Goal: Task Accomplishment & Management: Manage account settings

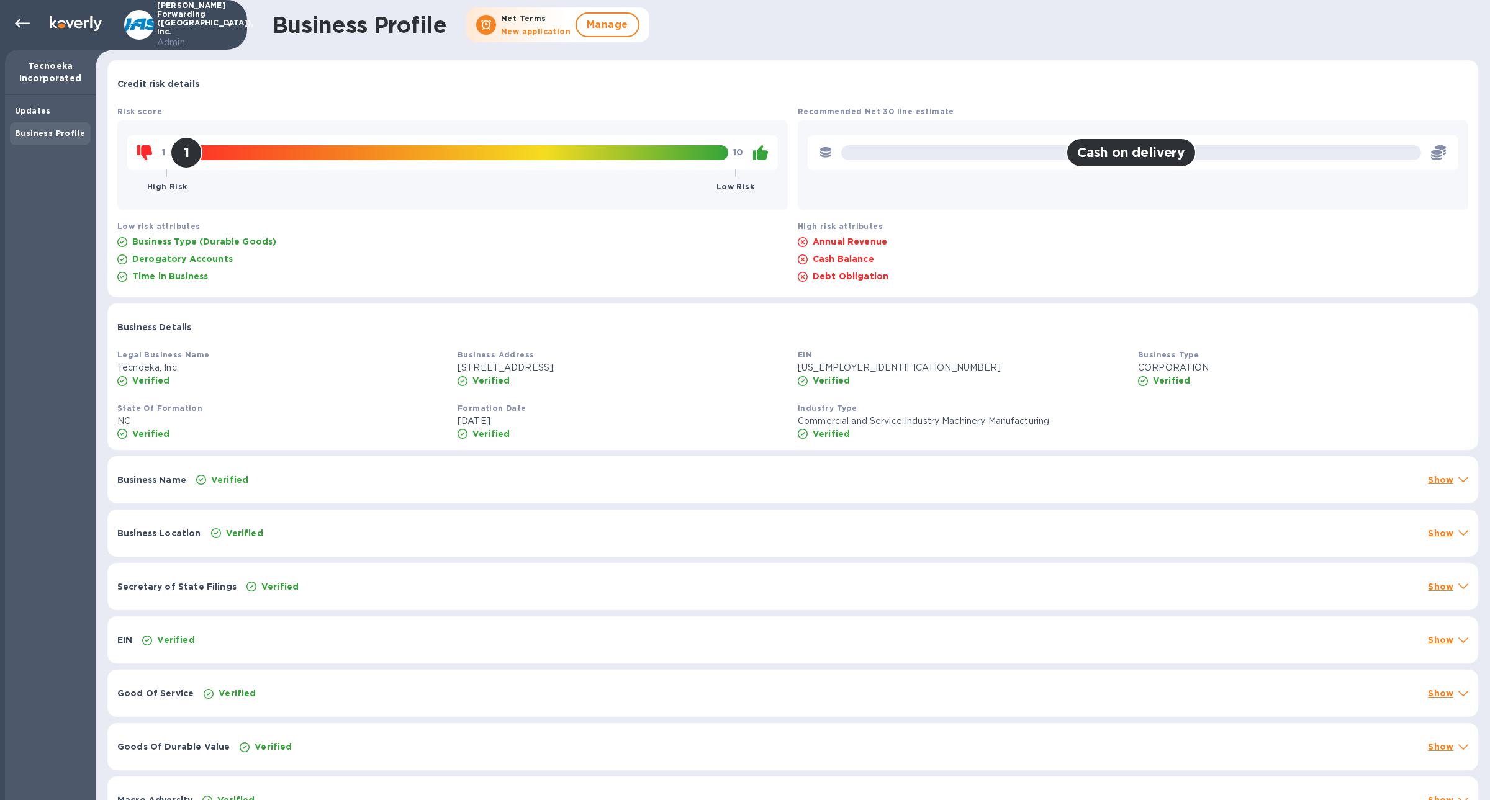
scroll to position [24, 0]
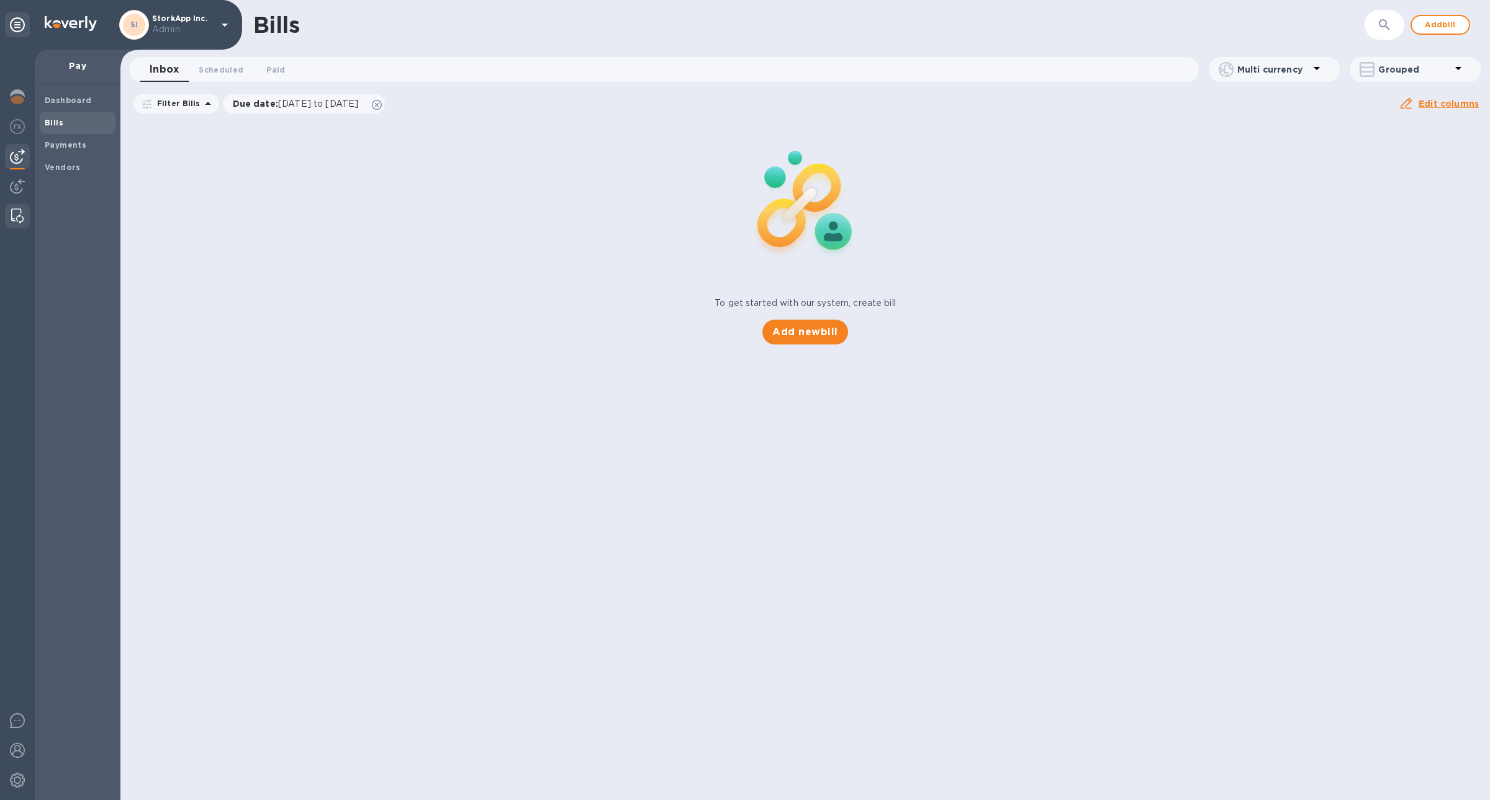
click at [19, 212] on img at bounding box center [17, 216] width 12 height 15
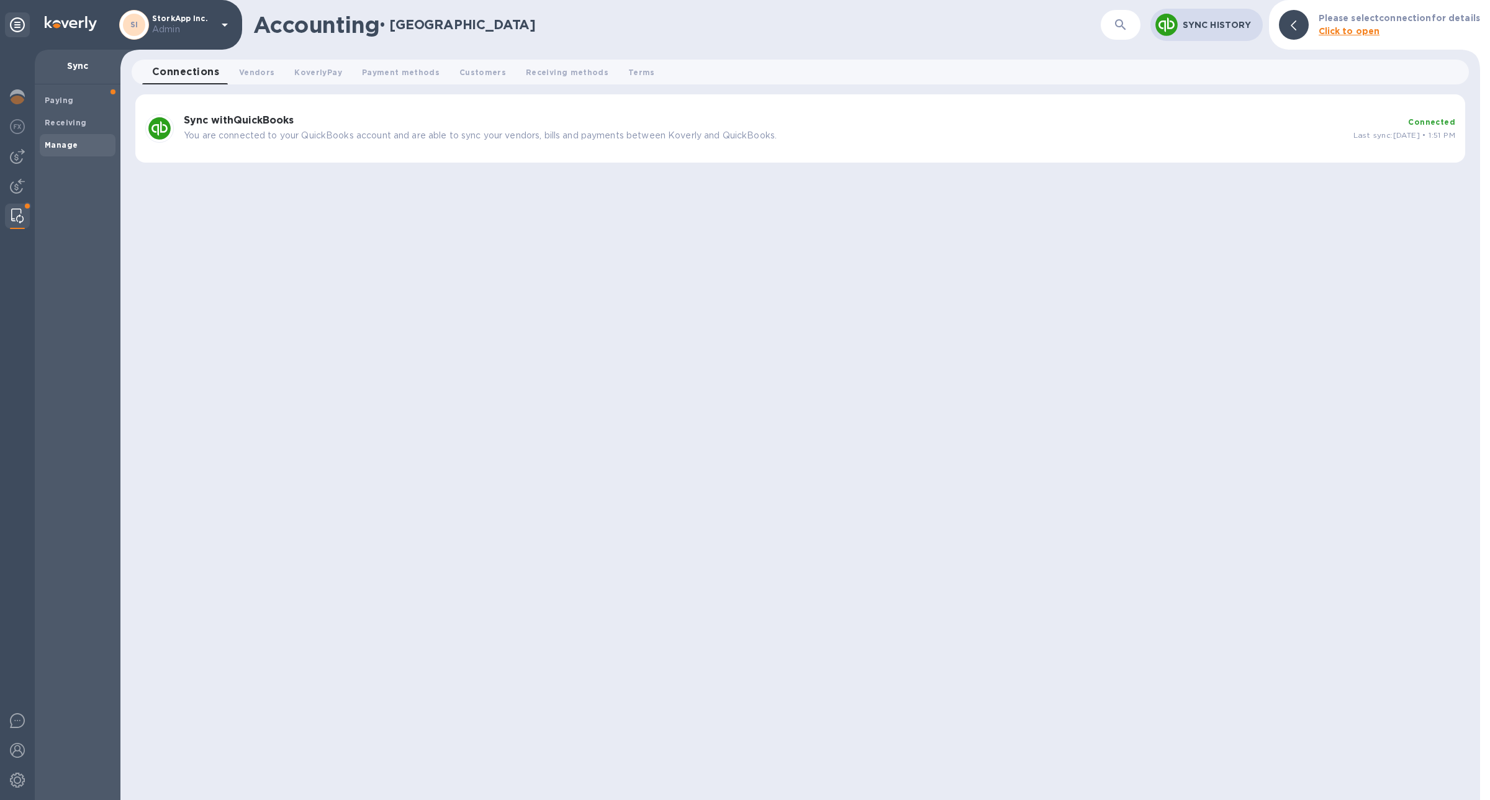
click at [70, 143] on b "Manage" at bounding box center [61, 144] width 33 height 9
click at [272, 69] on button "Vendors 0" at bounding box center [256, 72] width 55 height 25
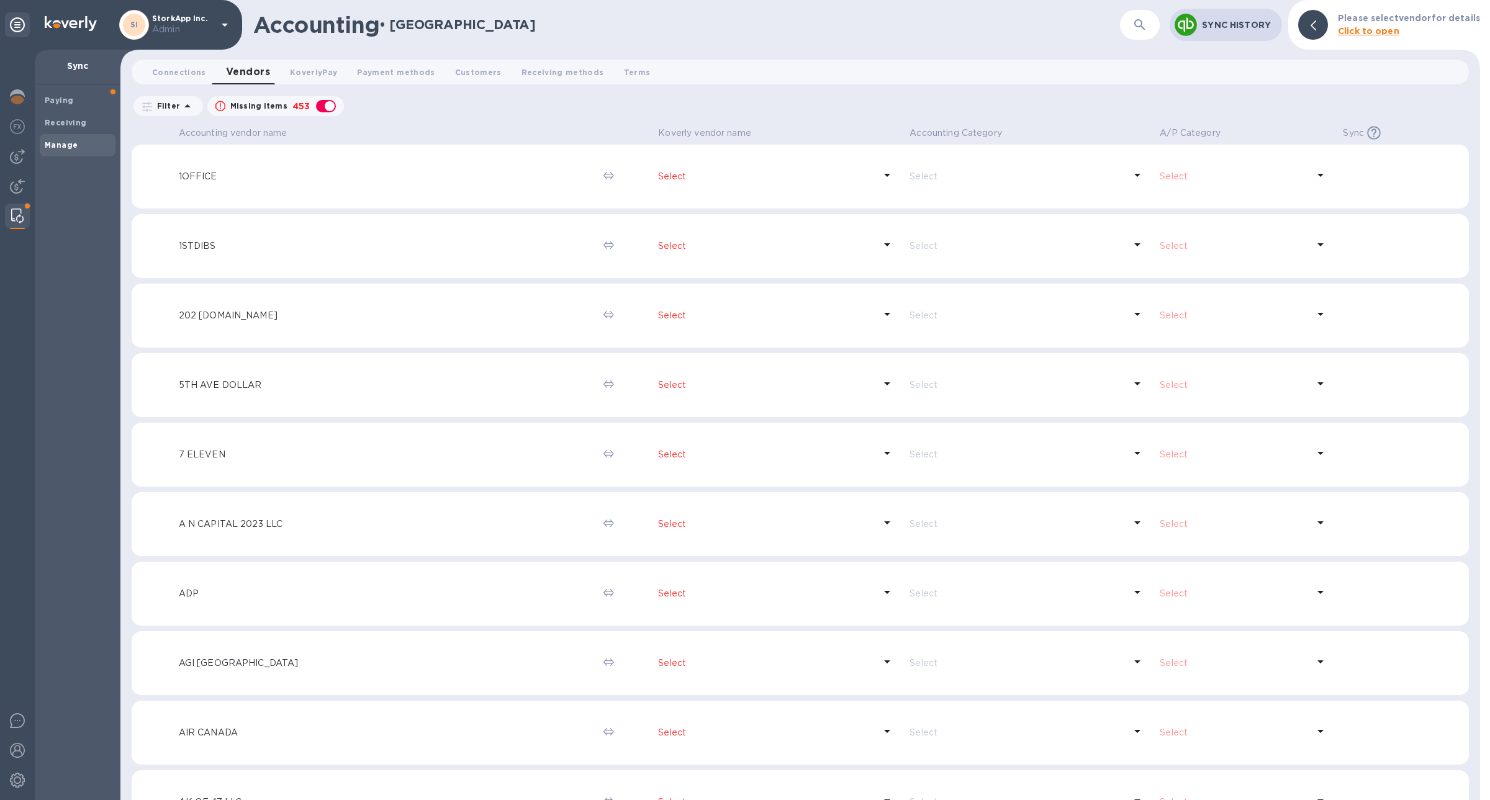
click at [1125, 25] on div "​" at bounding box center [1140, 25] width 40 height 30
click at [1127, 32] on div "​" at bounding box center [1140, 25] width 40 height 30
click at [1132, 32] on button "button" at bounding box center [1140, 25] width 30 height 30
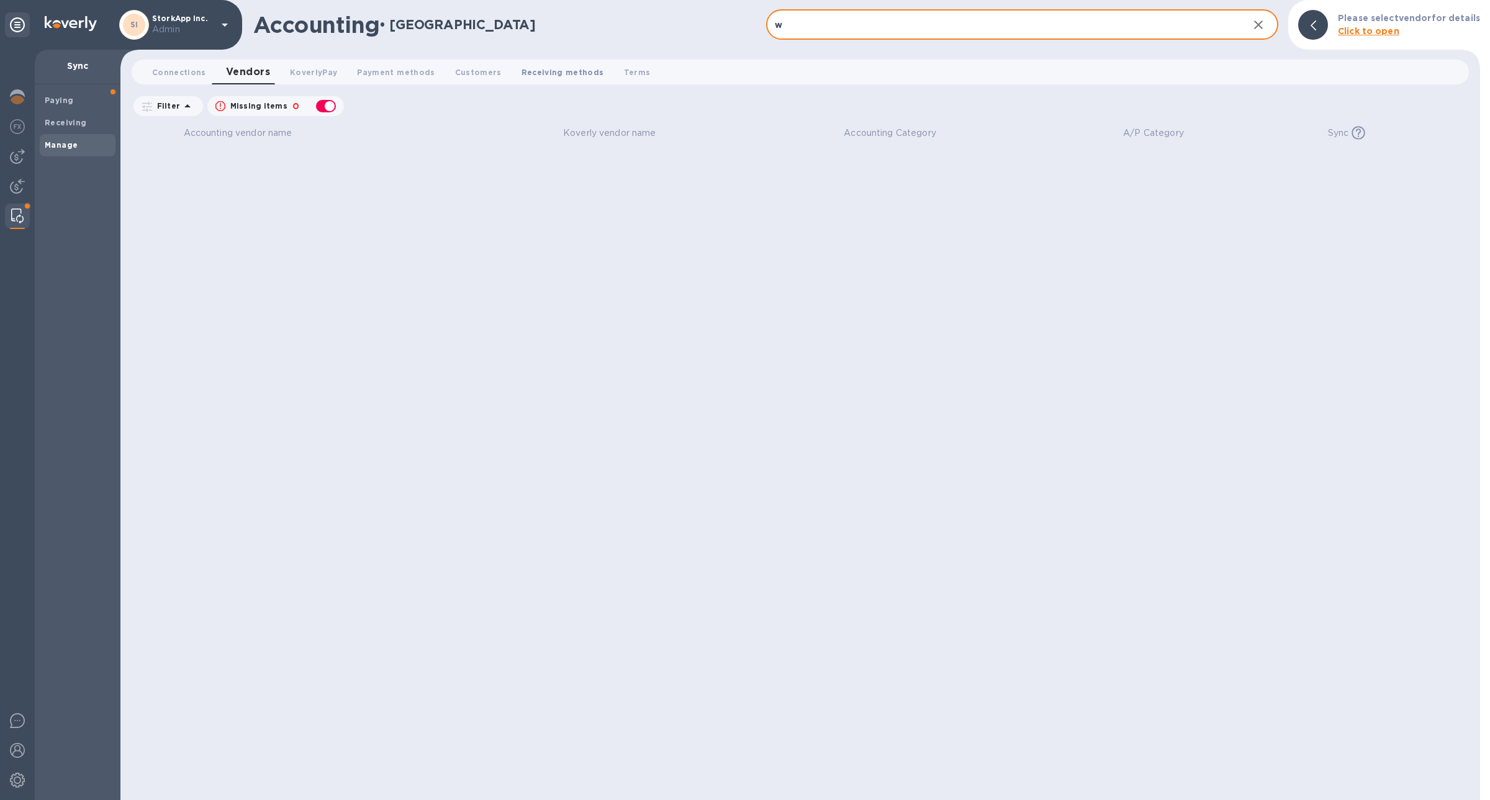
type input "w"
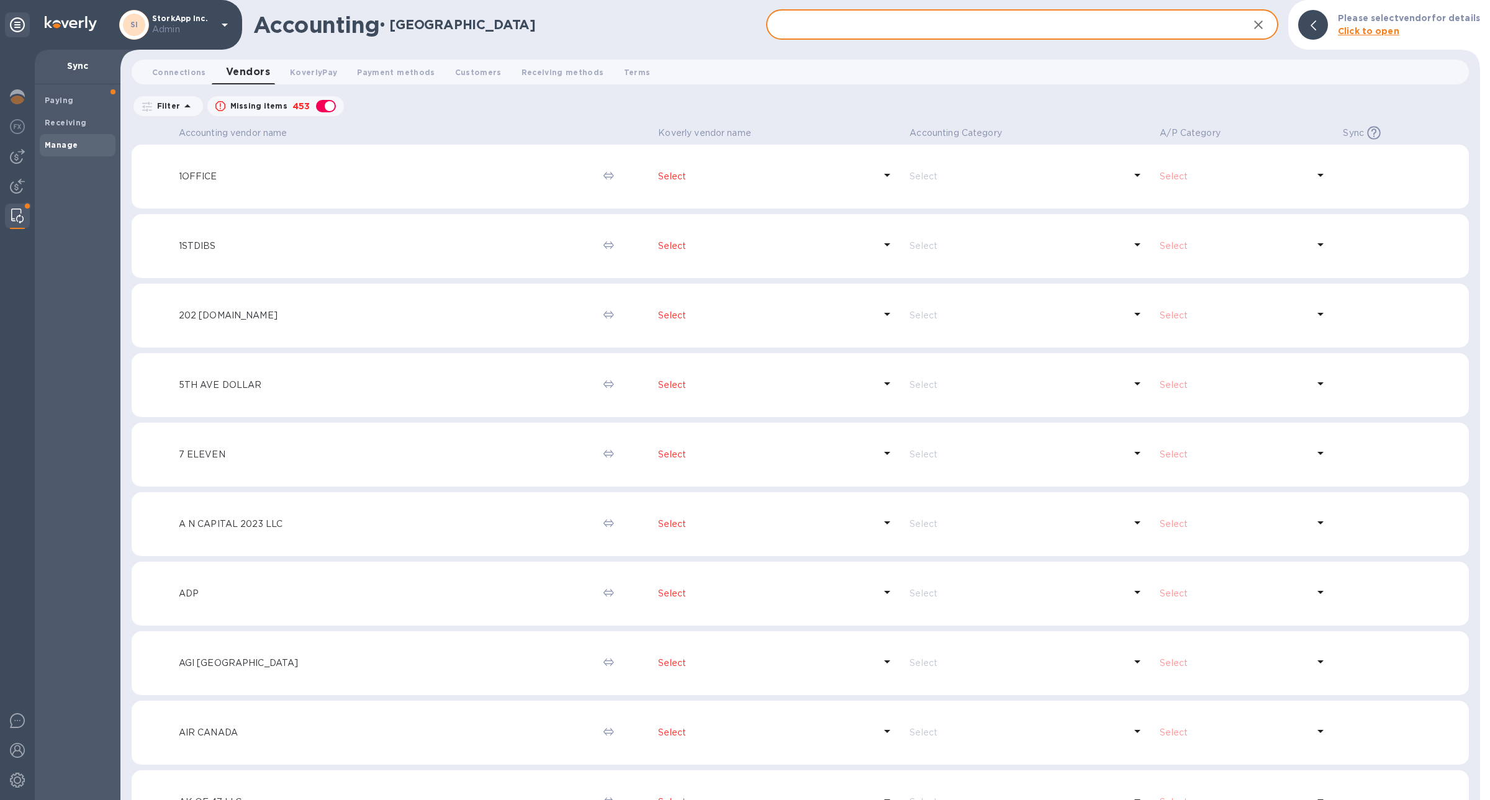
click at [323, 110] on div "button" at bounding box center [326, 106] width 25 height 17
checkbox input "false"
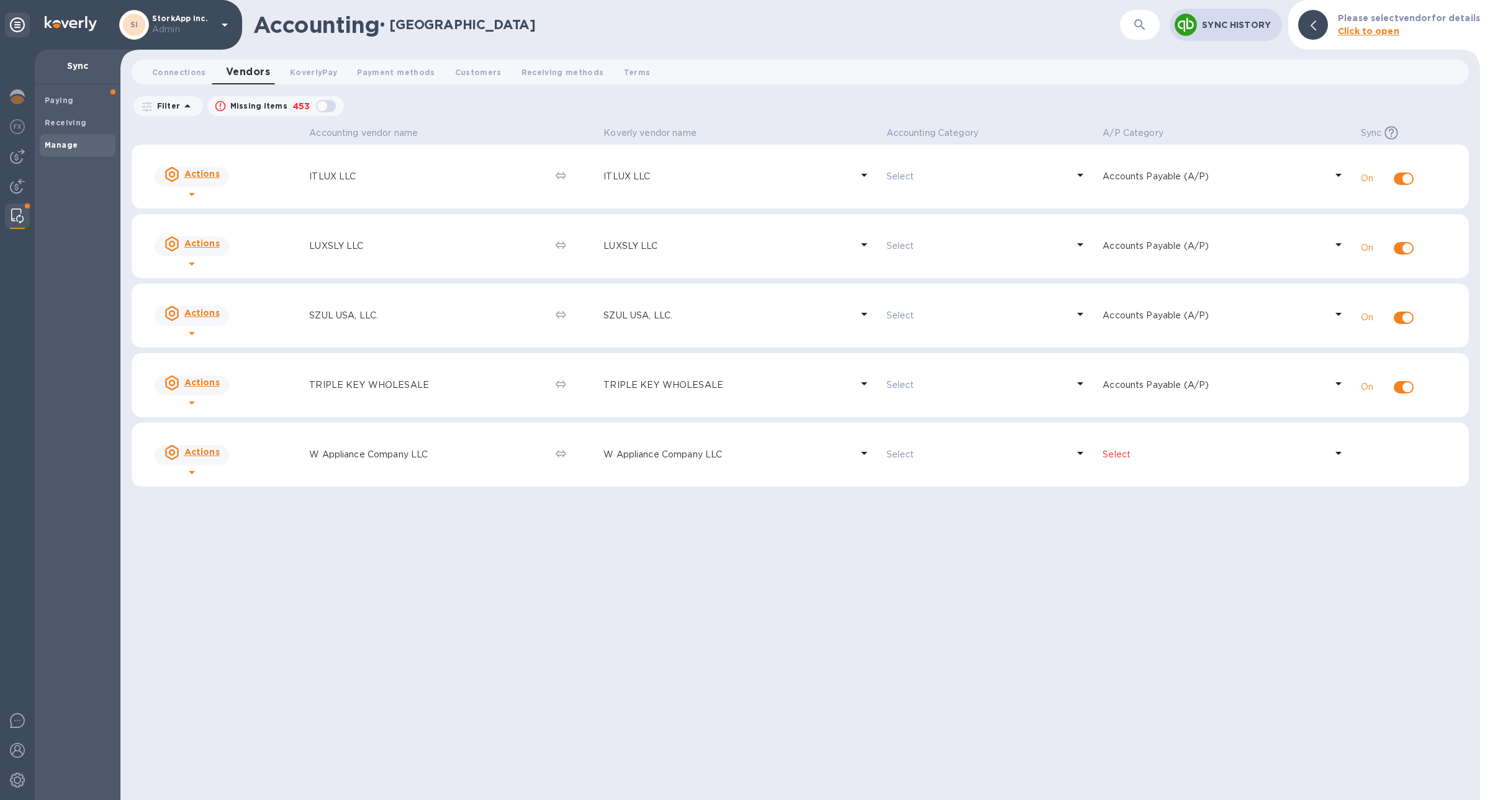
click at [439, 471] on td "W Appliance Company LLC" at bounding box center [427, 455] width 247 height 65
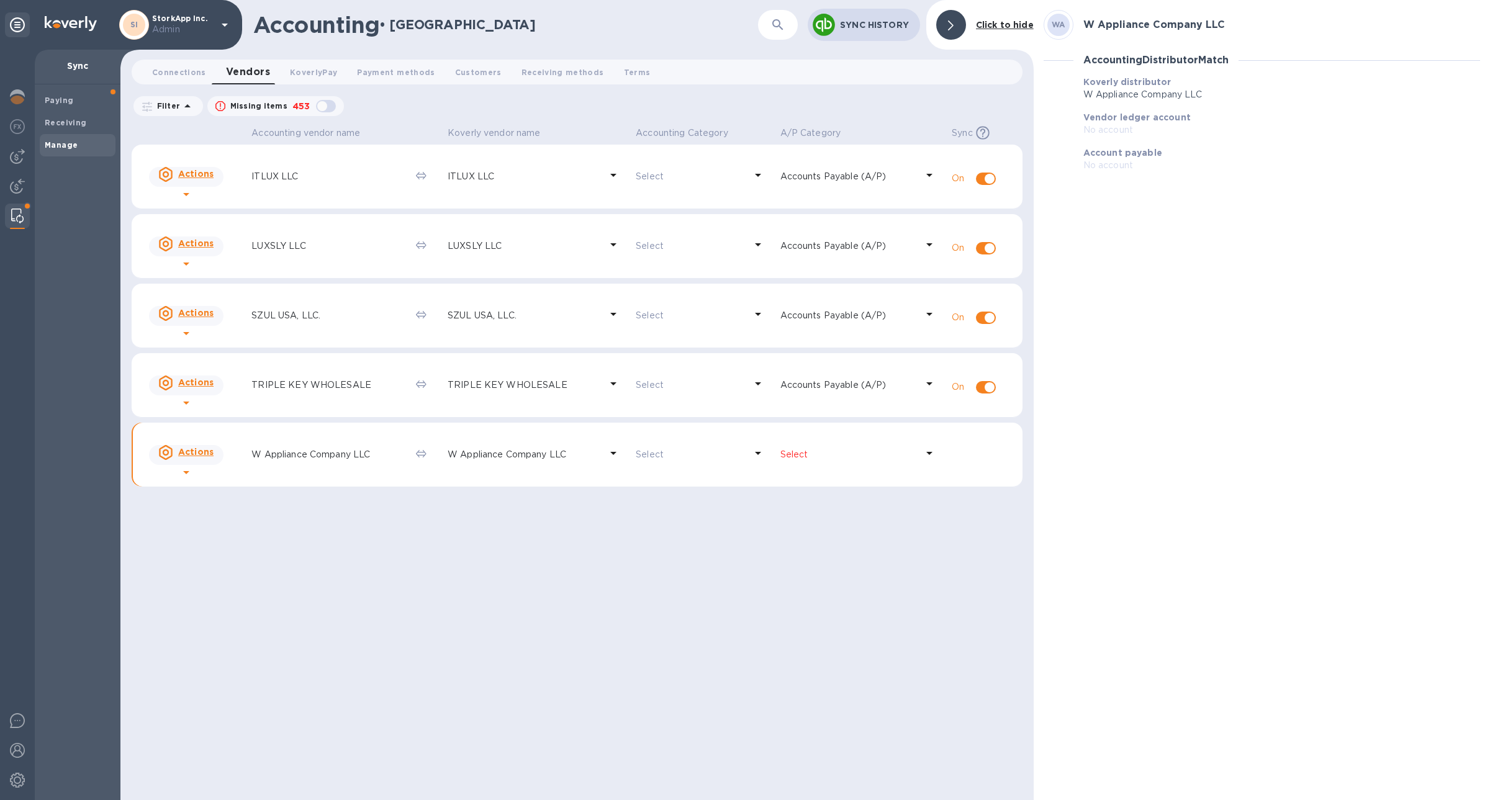
click at [860, 456] on p "Select" at bounding box center [849, 454] width 137 height 13
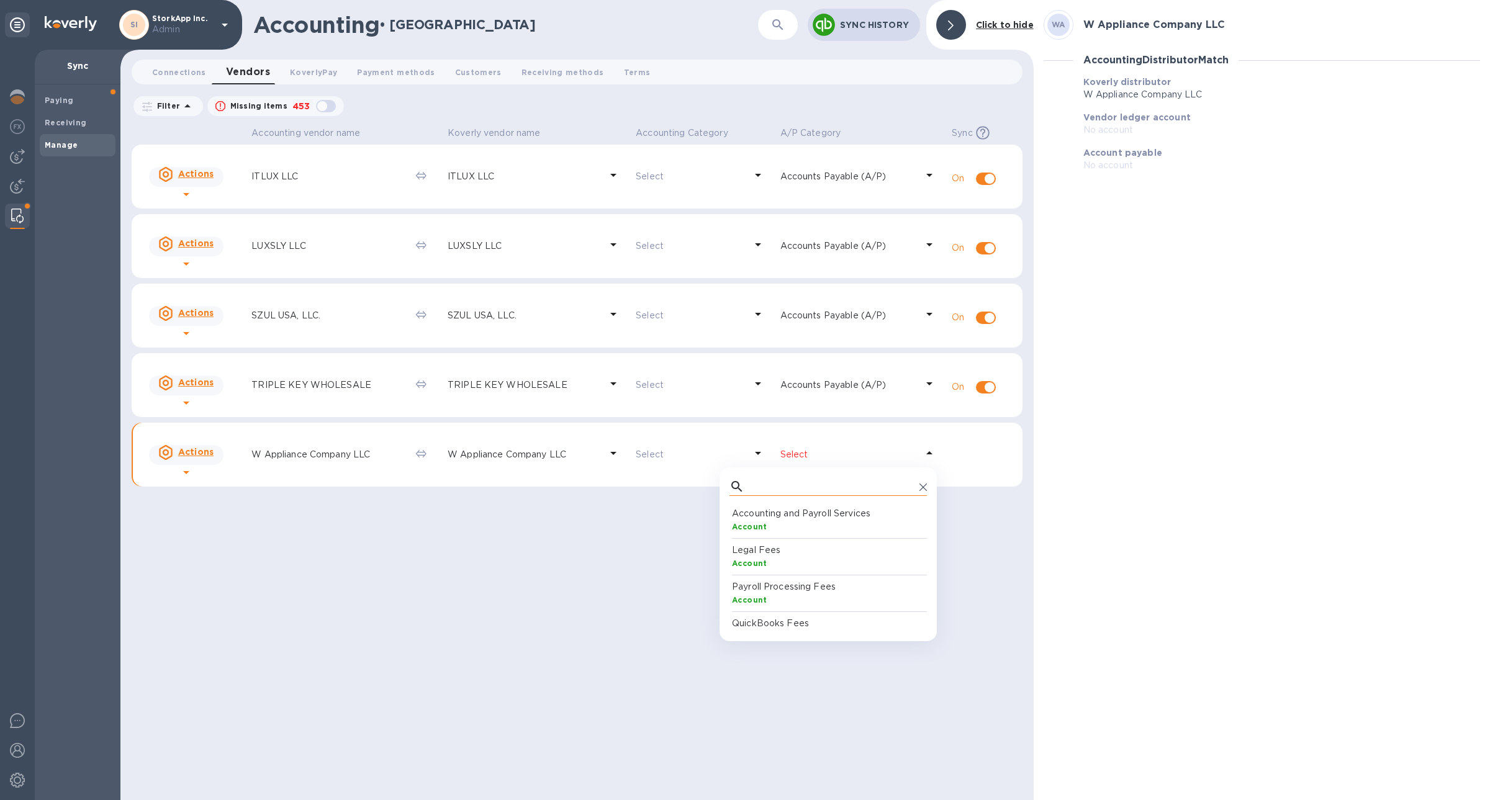
click at [783, 479] on input "text" at bounding box center [832, 487] width 165 height 19
type input "pay"
click at [801, 589] on p "Accounts Payable (A/P)" at bounding box center [830, 587] width 197 height 13
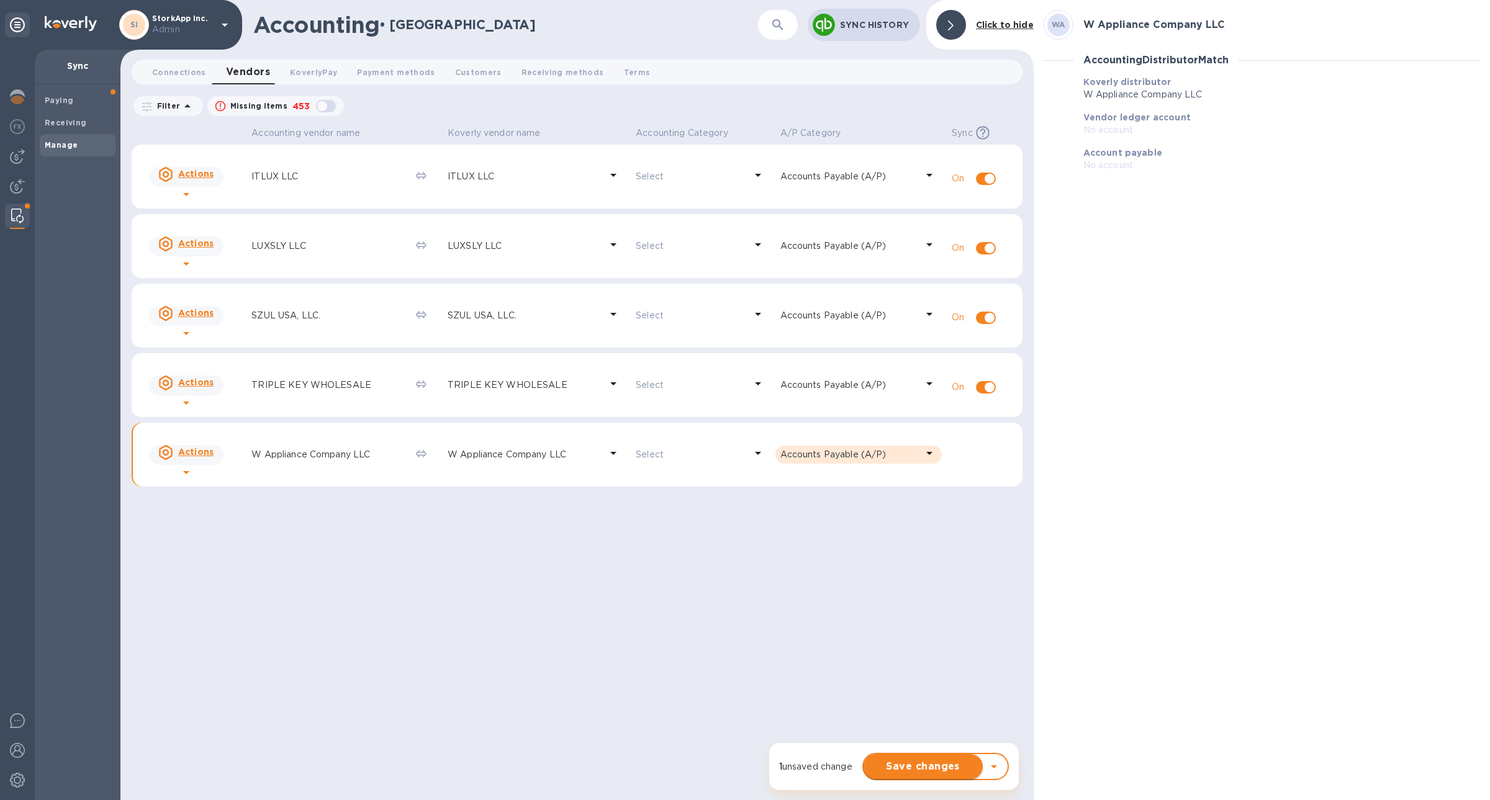
click at [918, 761] on span "Save changes" at bounding box center [923, 767] width 99 height 15
